Goal: Transaction & Acquisition: Purchase product/service

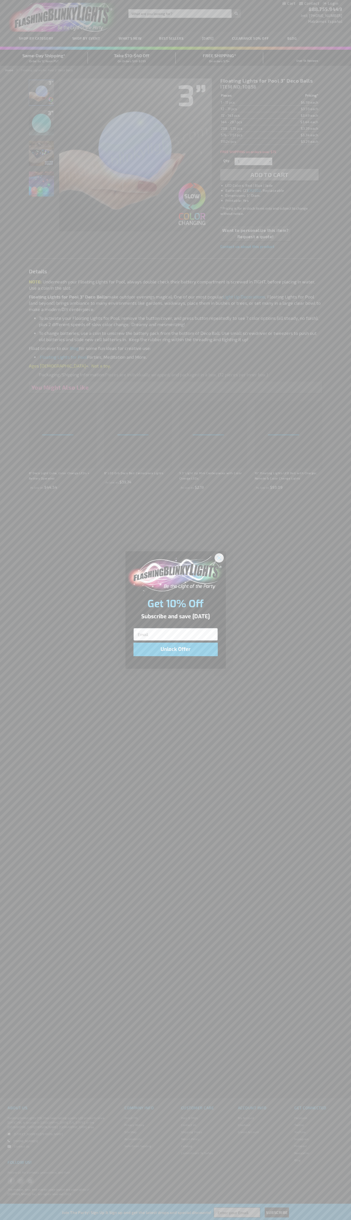
click at [219, 557] on icon "Close dialog" at bounding box center [219, 558] width 4 height 4
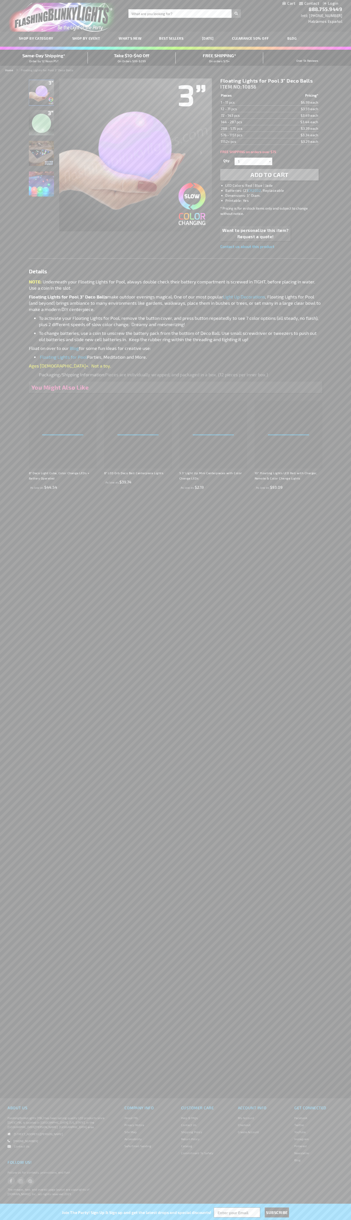
click at [270, 175] on span "Add to Cart" at bounding box center [269, 174] width 38 height 7
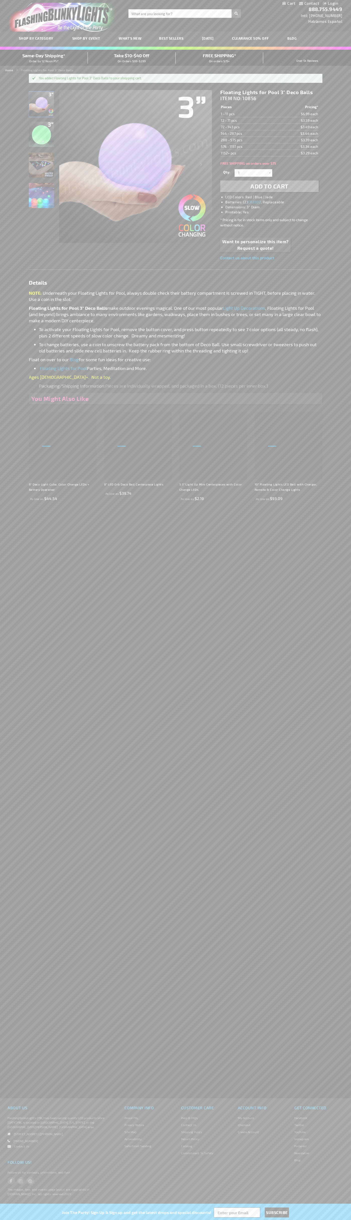
click at [289, 4] on link "My Cart" at bounding box center [288, 3] width 13 height 5
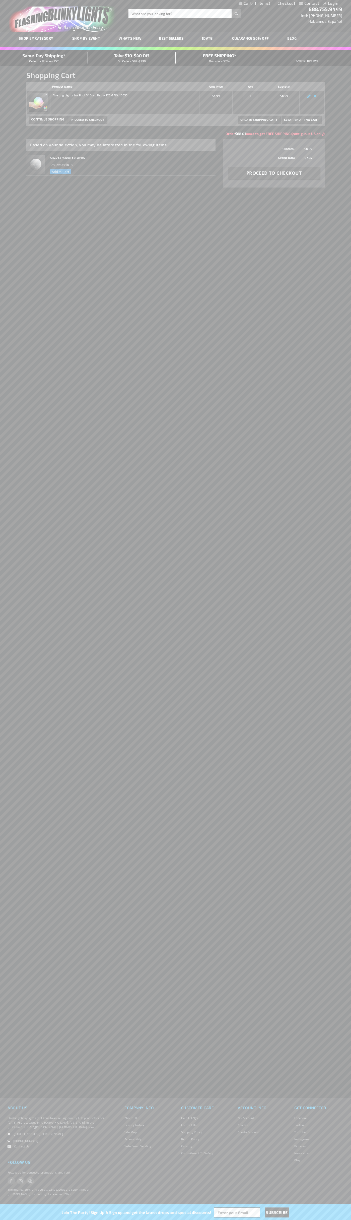
click at [44, 58] on span "Same-Day Shipping*" at bounding box center [43, 56] width 43 height 6
click at [87, 119] on span "Proceed to Checkout" at bounding box center [87, 120] width 33 height 4
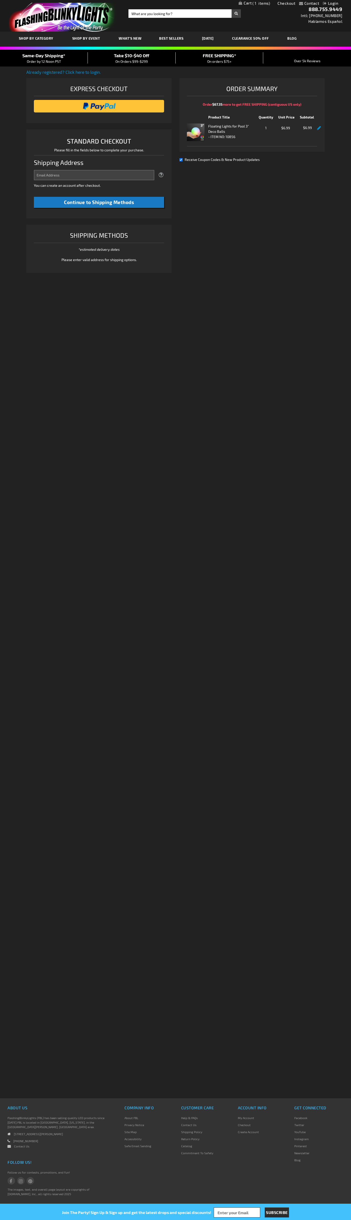
select select "US"
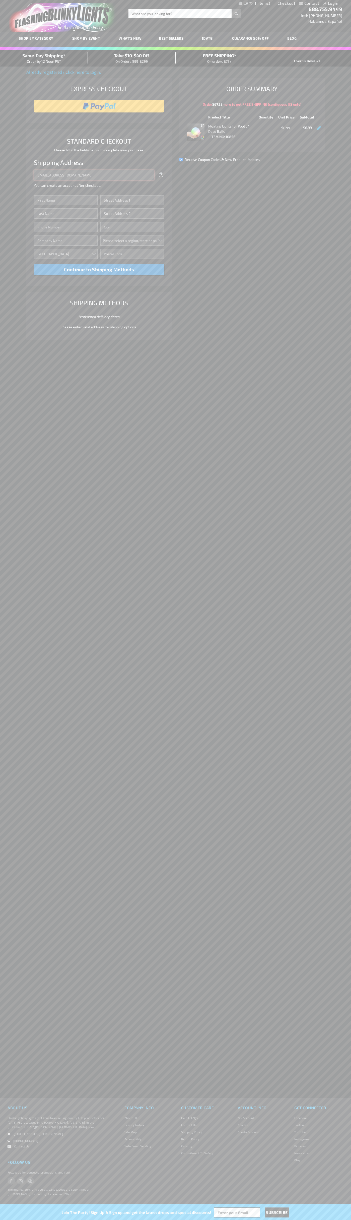
type input "johnsmith005@storebotmail.joonix.net"
type input "John"
type input "651 N. 34th Str."
type input "First floor"
type input "seattle"
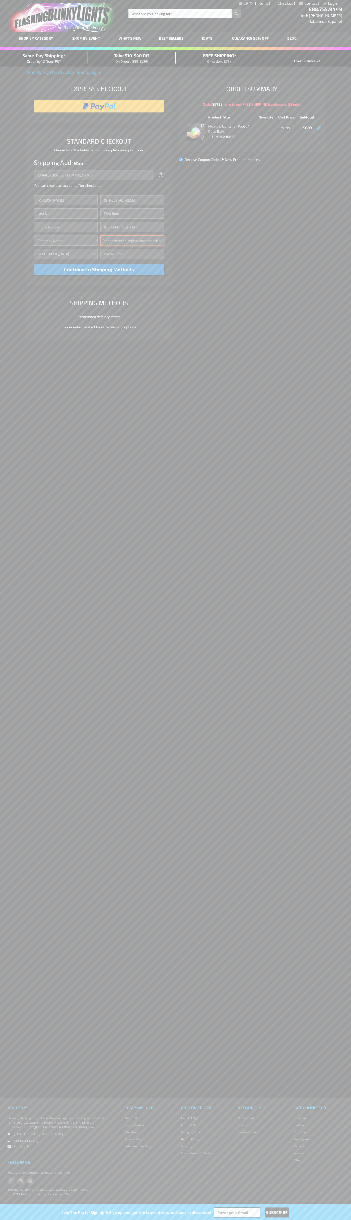
select select "62"
type input "98103"
type input "Smith"
type input "6502530000"
type input "John Smith"
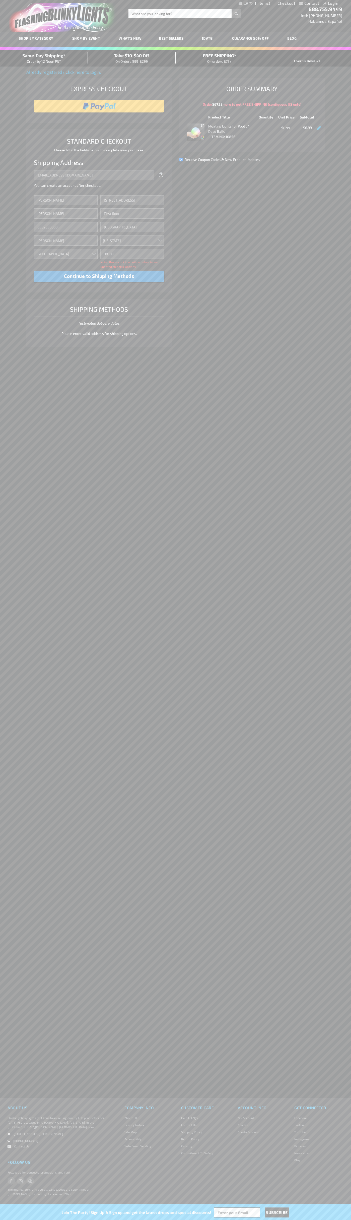
click at [44, 58] on div "Same-Day Shipping* Order by 12 Noon PST" at bounding box center [44, 58] width 88 height 12
click at [99, 106] on input "image" at bounding box center [98, 106] width 125 height 10
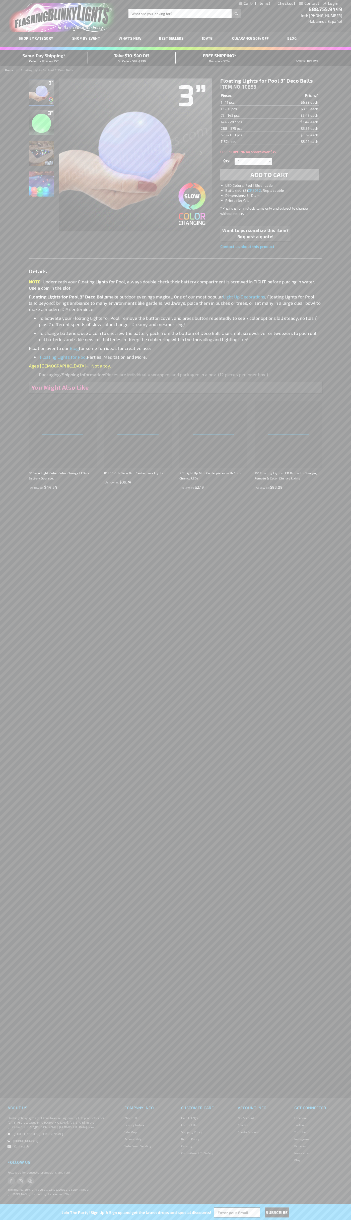
click at [254, 4] on span "1" at bounding box center [261, 3] width 18 height 5
